Goal: Task Accomplishment & Management: Manage account settings

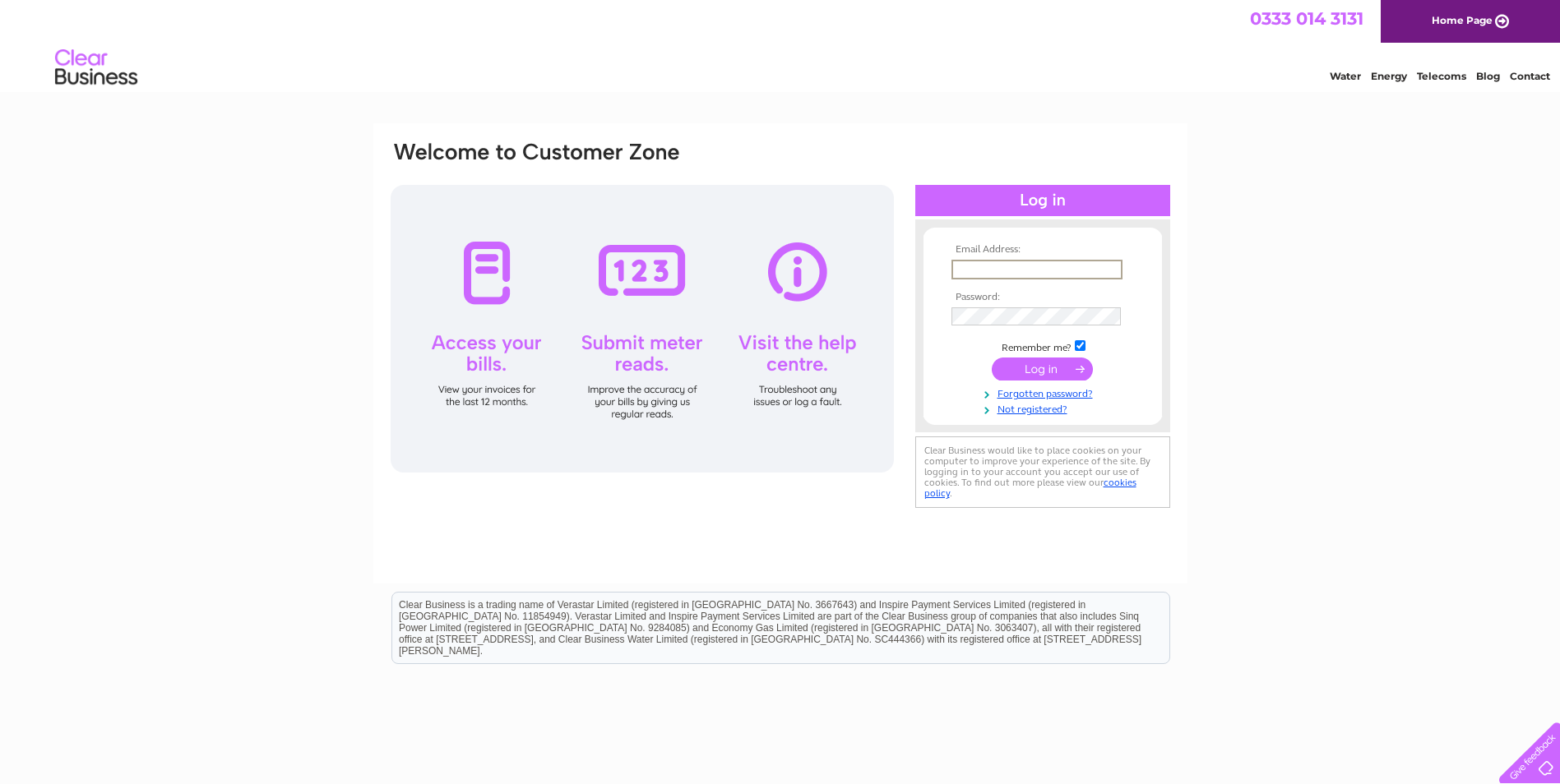
click at [1094, 266] on input "text" at bounding box center [1037, 270] width 171 height 19
type input "[EMAIL_ADDRESS][PERSON_NAME][DOMAIN_NAME]"
click at [1031, 305] on td at bounding box center [1043, 316] width 191 height 26
click at [1063, 373] on input "submit" at bounding box center [1043, 367] width 101 height 23
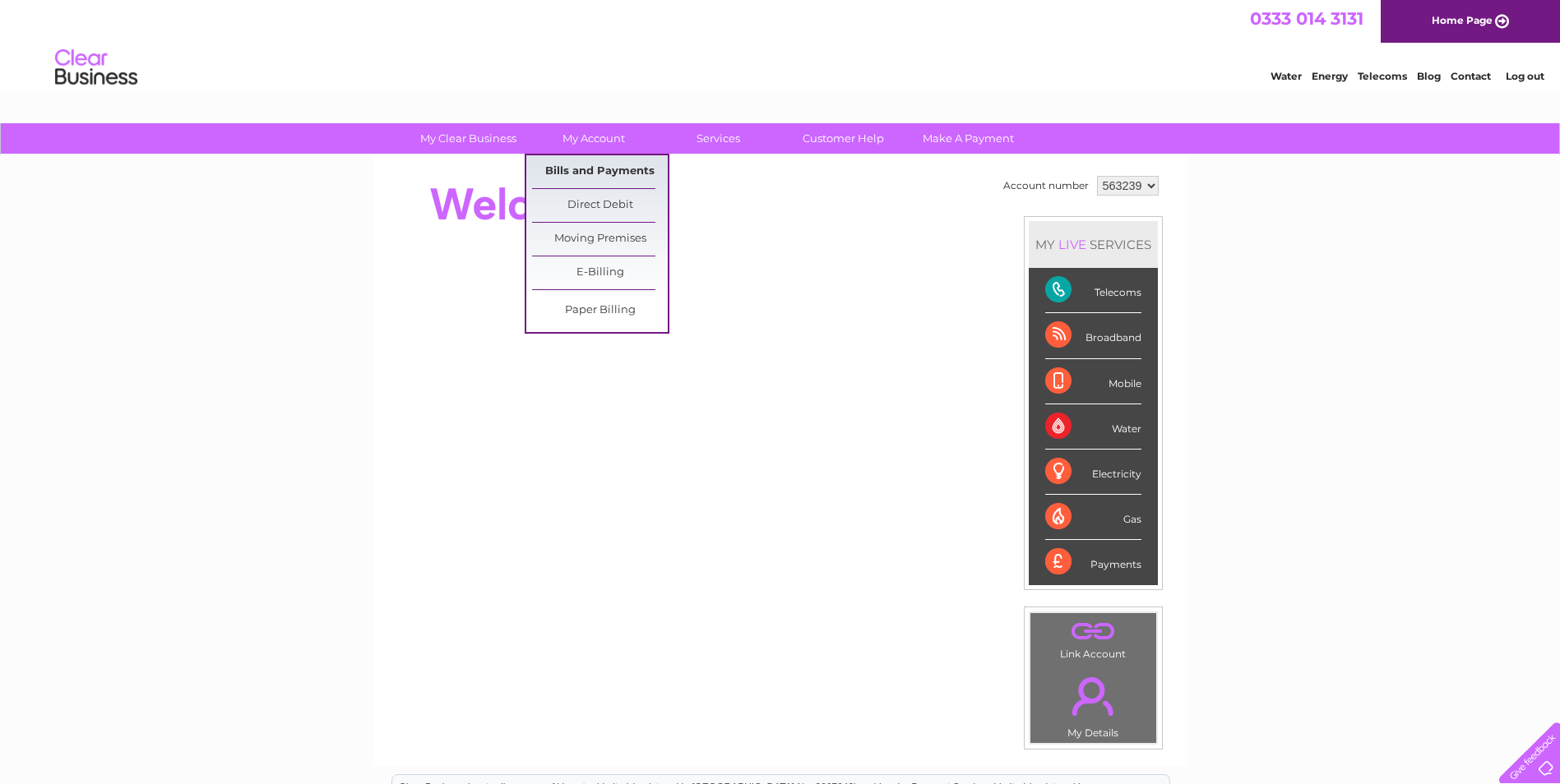
click at [623, 166] on link "Bills and Payments" at bounding box center [600, 171] width 136 height 33
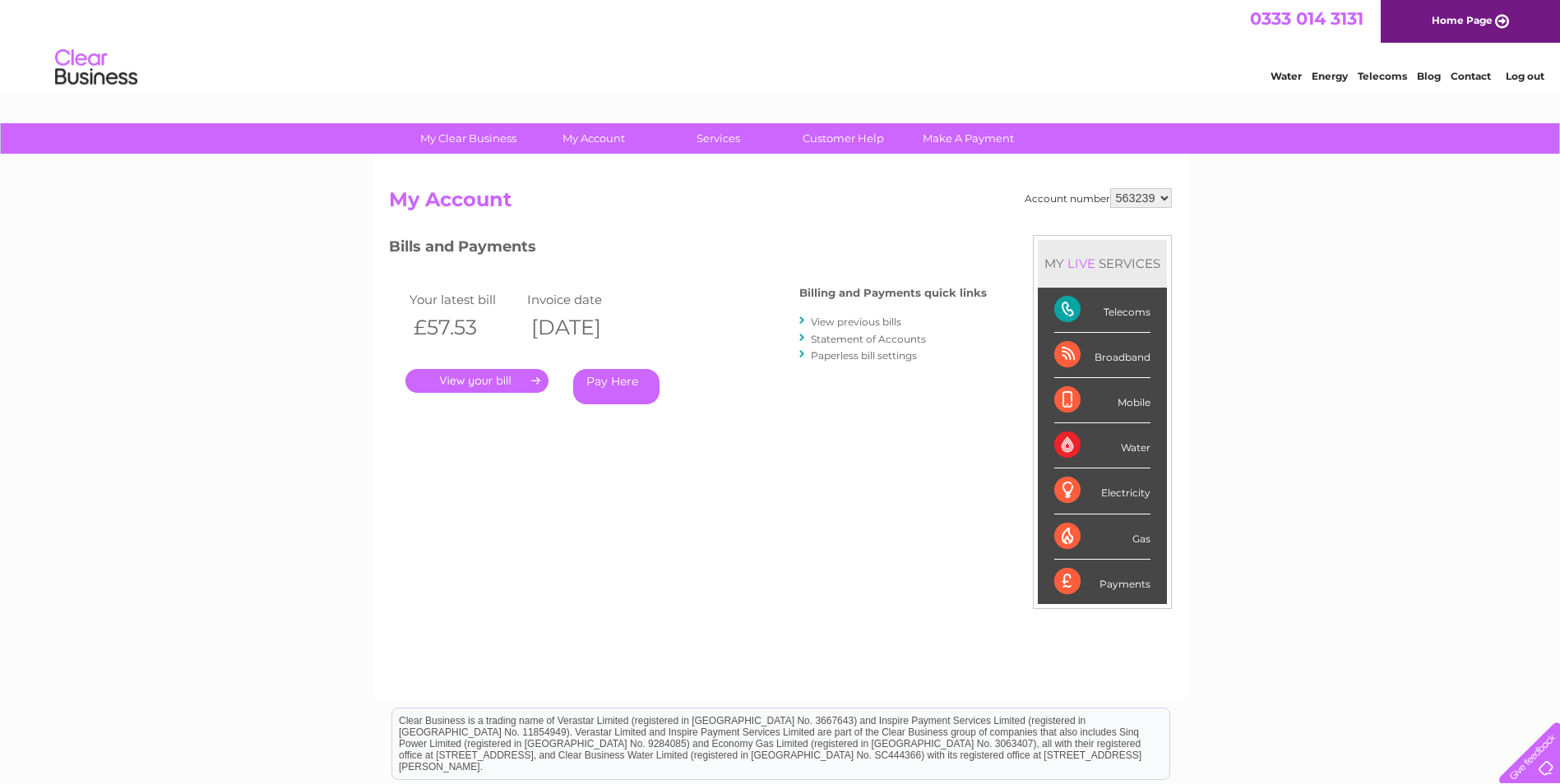
click at [1165, 203] on select "563239 923645" at bounding box center [1141, 198] width 62 height 19
select select "923645"
click at [1111, 189] on select "563239 923645" at bounding box center [1141, 198] width 62 height 19
click at [515, 329] on th "£336.54" at bounding box center [464, 328] width 118 height 33
click at [907, 447] on div "Bills and Payments Billing and Payments quick links View previous bills Stateme…" at bounding box center [687, 344] width 598 height 217
